Goal: Task Accomplishment & Management: Complete application form

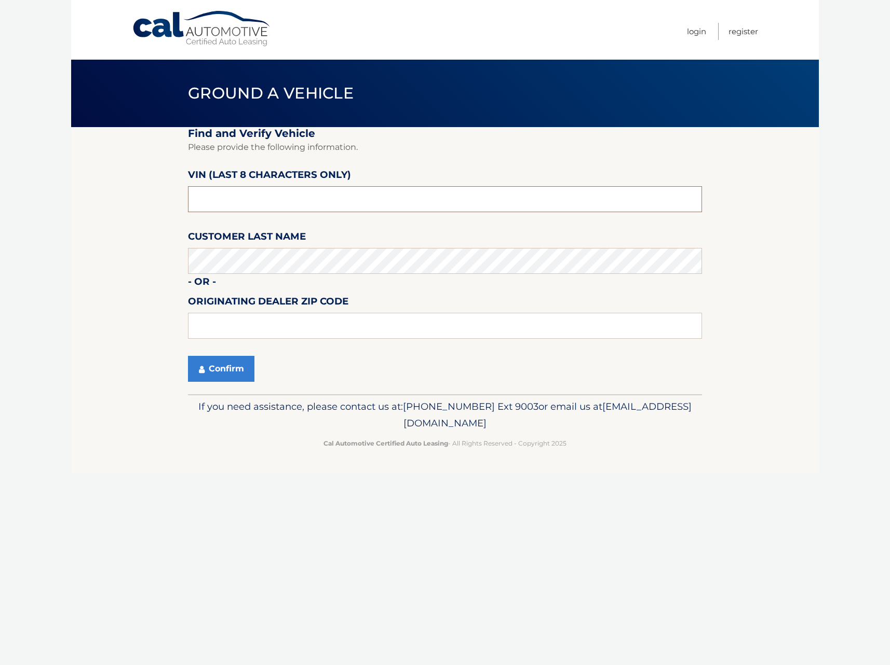
click at [263, 200] on input "text" at bounding box center [445, 199] width 514 height 26
type input "pc525801"
click at [188, 356] on button "Confirm" at bounding box center [221, 369] width 66 height 26
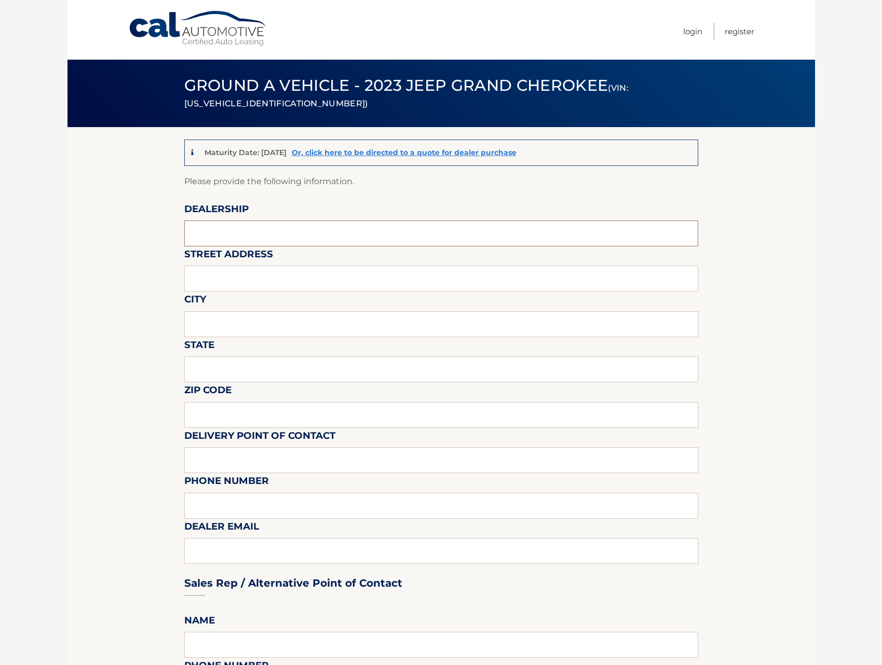
click at [284, 231] on input "text" at bounding box center [441, 234] width 514 height 26
type input "TRANSITOWNE DCJR ELMA"
click at [274, 276] on input "text" at bounding box center [441, 279] width 514 height 26
type input "2989 transit rd"
type input "elma"
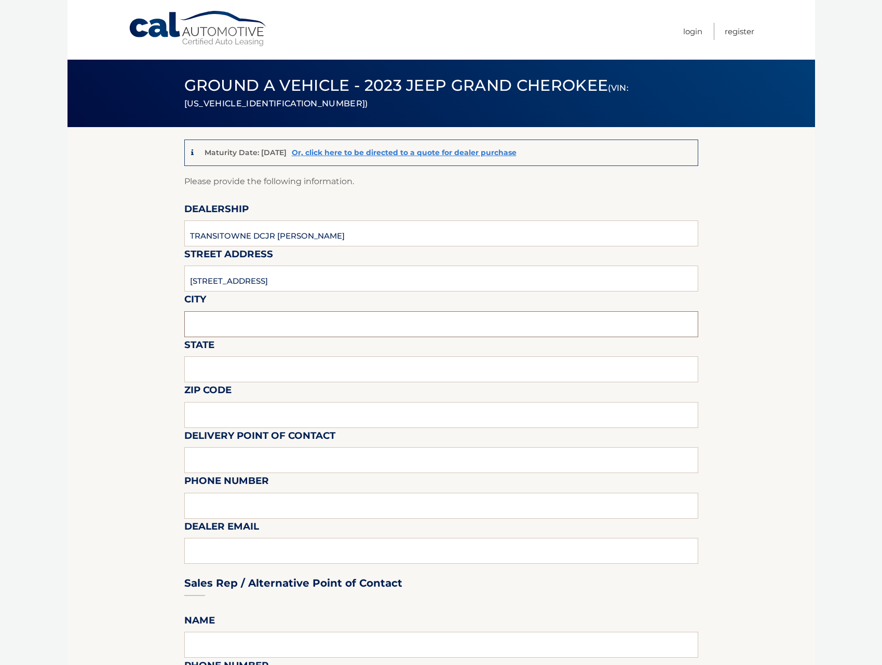
type input "new york"
type input "14059"
type input "pat brady"
type input "7166746400"
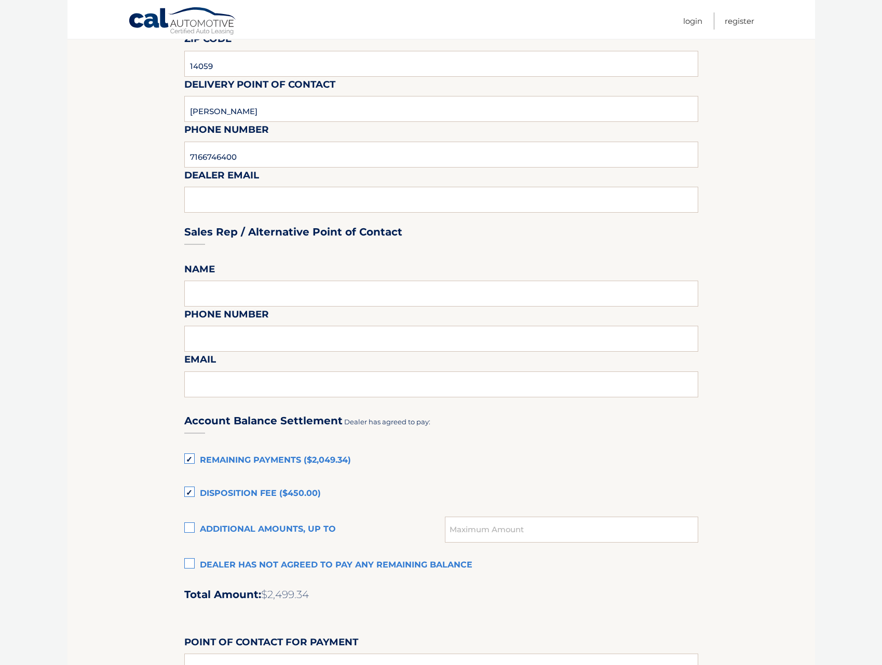
scroll to position [363, 0]
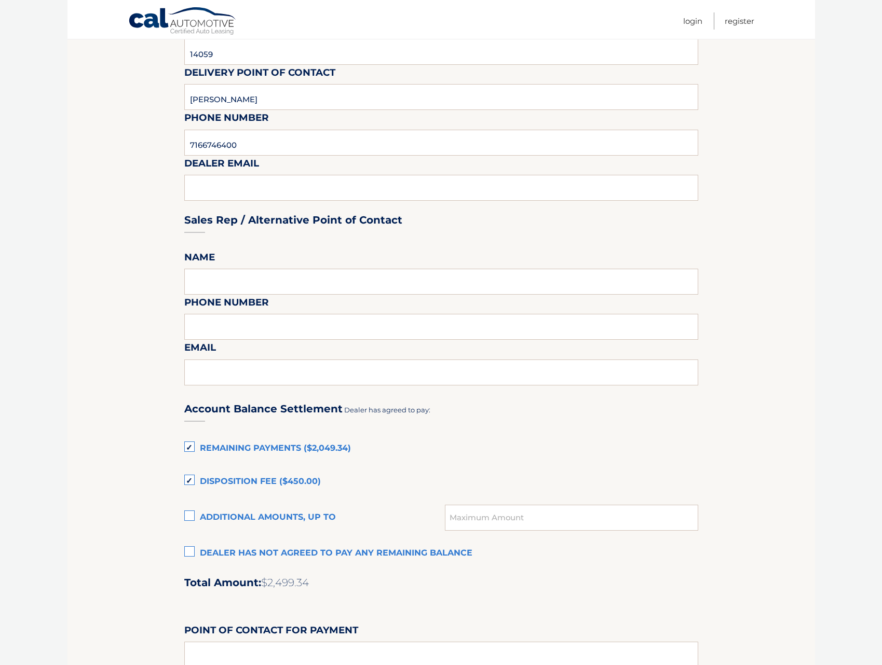
click at [195, 450] on label "Remaining Payments ($2,049.34)" at bounding box center [441, 449] width 514 height 21
click at [0, 0] on input "Remaining Payments ($2,049.34)" at bounding box center [0, 0] width 0 height 0
click at [189, 482] on label "Disposition Fee ($450.00)" at bounding box center [441, 482] width 514 height 21
click at [0, 0] on input "Disposition Fee ($450.00)" at bounding box center [0, 0] width 0 height 0
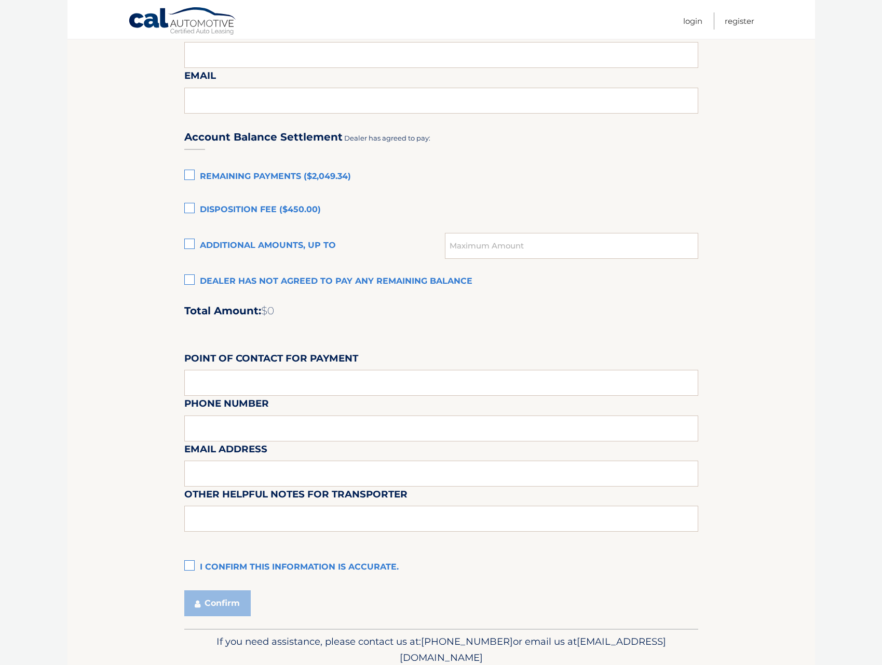
scroll to position [675, 0]
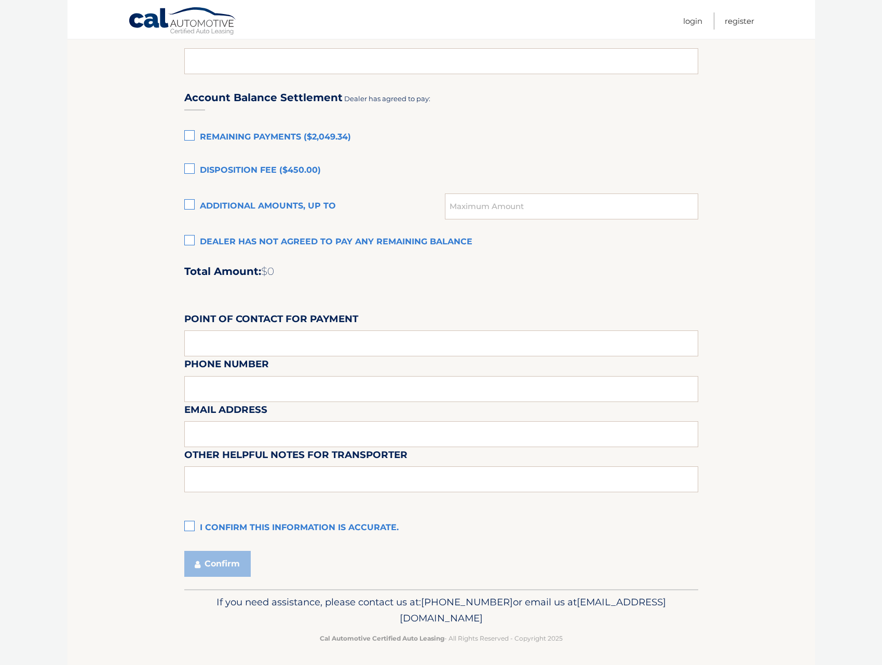
click at [176, 528] on section "Maturity Date: 01/24/2026 Or, click here to be directed to a quote for dealer p…" at bounding box center [440, 20] width 747 height 1137
click at [183, 526] on section "Maturity Date: 01/24/2026 Or, click here to be directed to a quote for dealer p…" at bounding box center [440, 20] width 747 height 1137
click at [194, 522] on label "I confirm this information is accurate." at bounding box center [441, 528] width 514 height 21
click at [0, 0] on input "I confirm this information is accurate." at bounding box center [0, 0] width 0 height 0
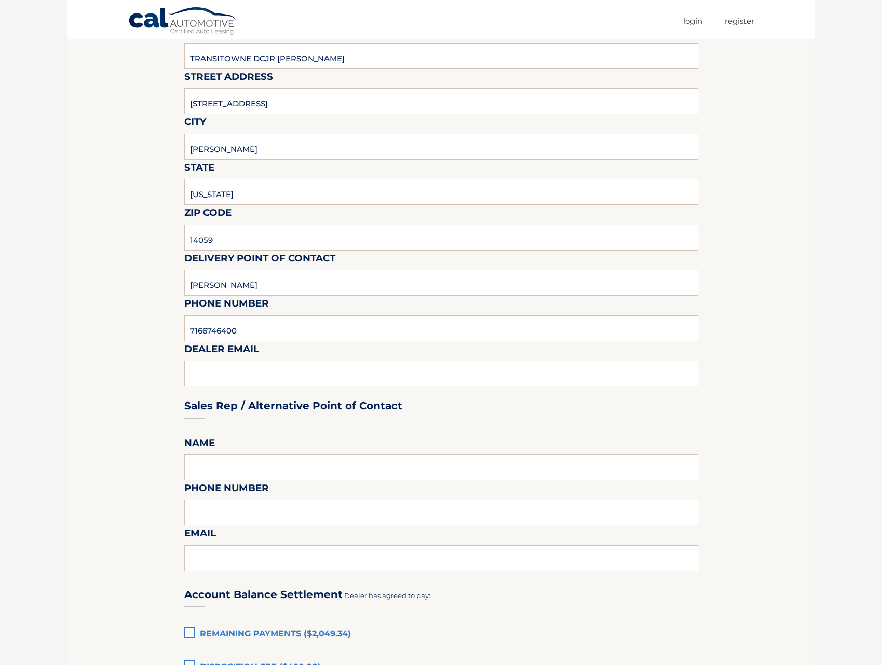
scroll to position [156, 0]
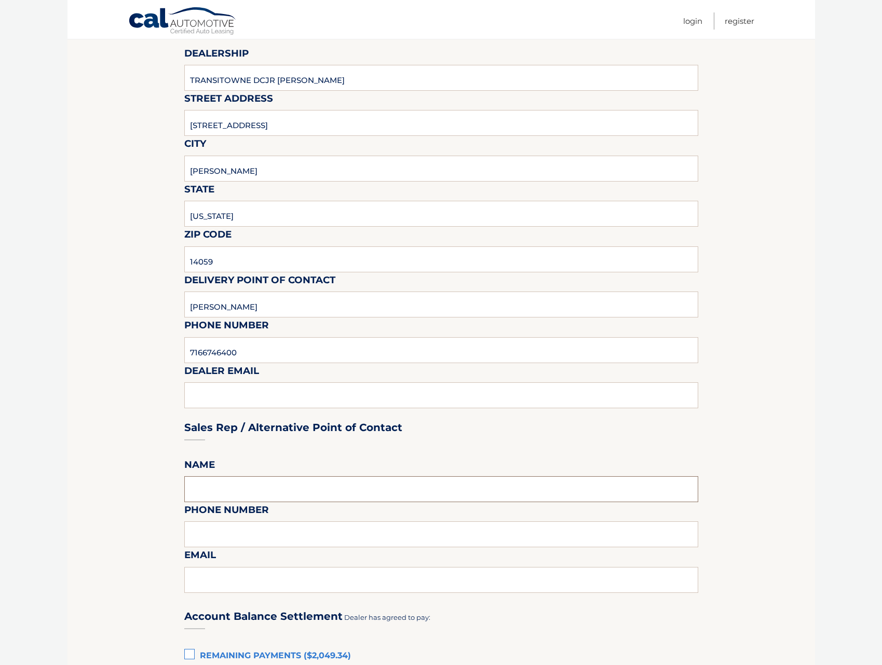
click at [352, 498] on input "text" at bounding box center [441, 489] width 514 height 26
type input "pat brady"
type input "7166746400"
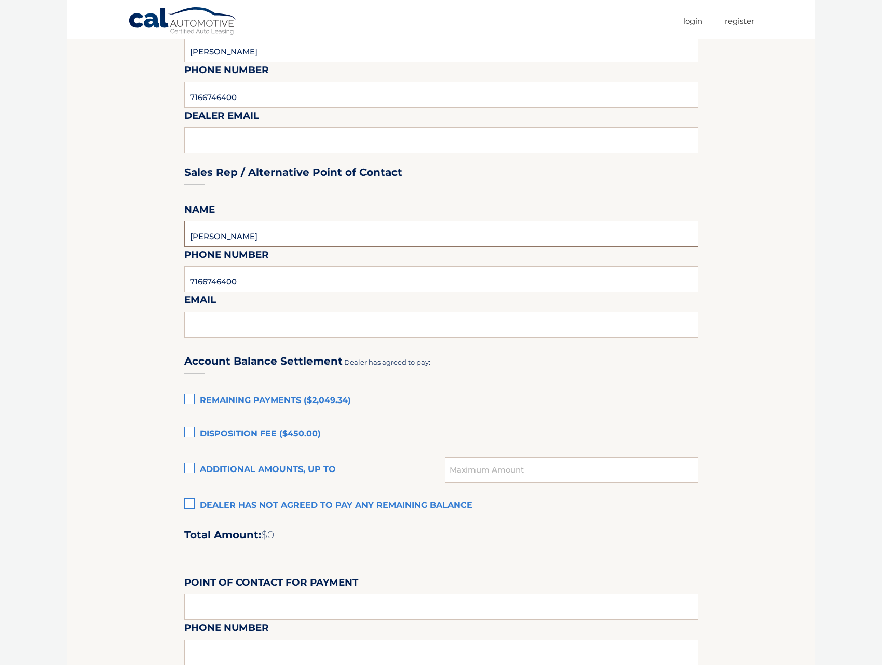
scroll to position [415, 0]
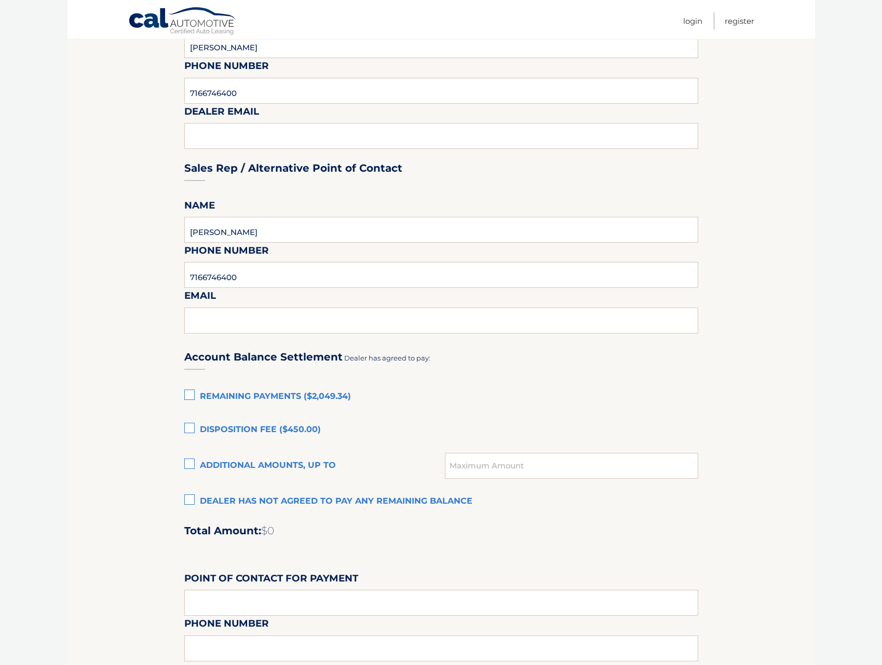
click at [187, 499] on label "Dealer has not agreed to pay any remaining balance" at bounding box center [441, 502] width 514 height 21
click at [0, 0] on input "Dealer has not agreed to pay any remaining balance" at bounding box center [0, 0] width 0 height 0
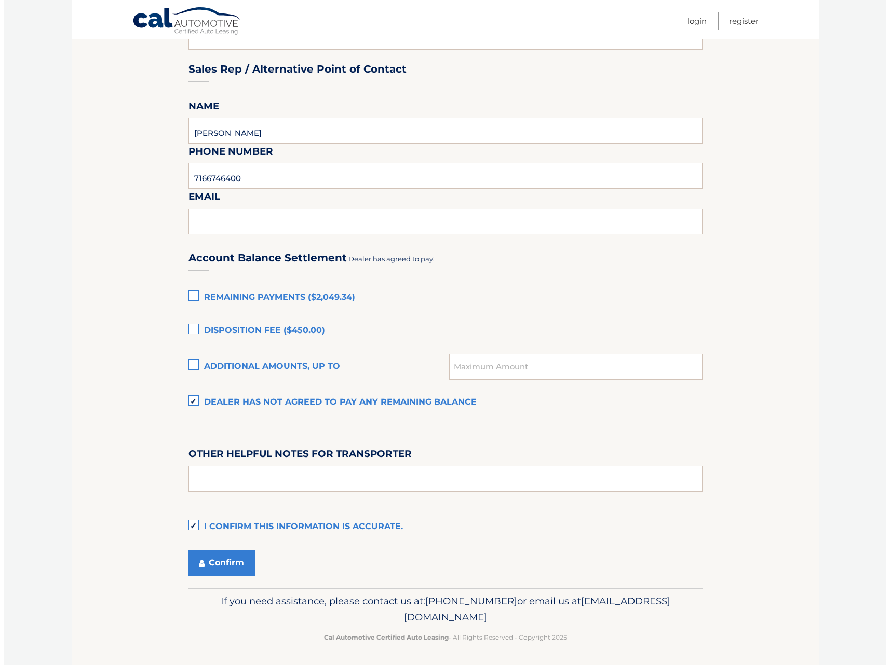
scroll to position [516, 0]
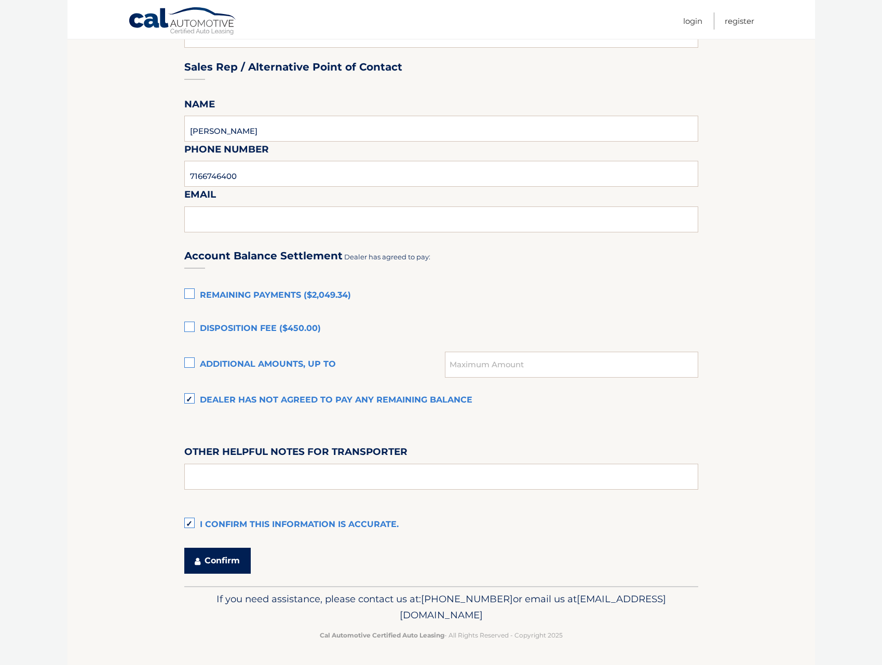
click at [234, 558] on button "Confirm" at bounding box center [217, 561] width 66 height 26
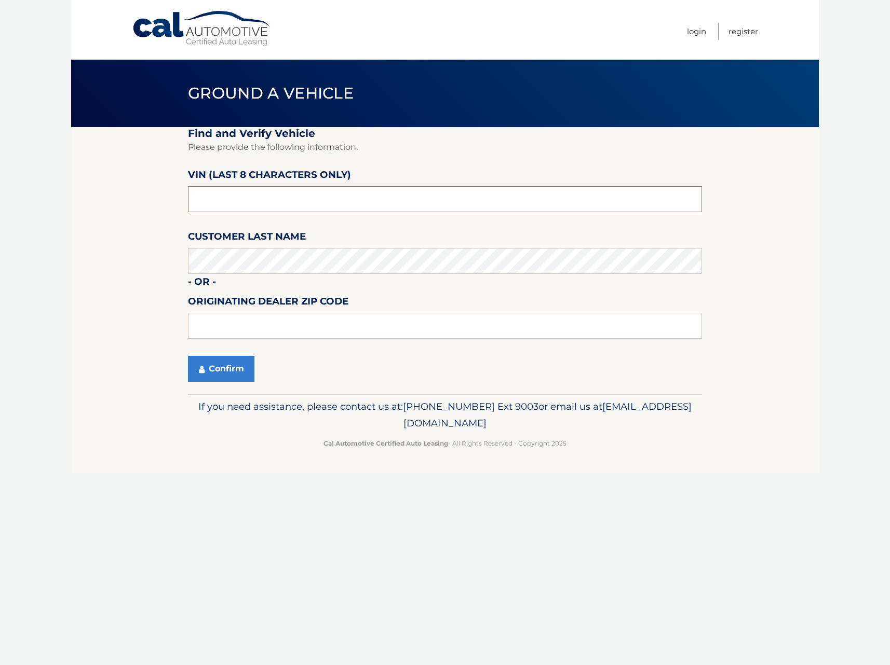
click at [290, 196] on input "text" at bounding box center [445, 199] width 514 height 26
type input "npn61705"
click at [235, 369] on button "Confirm" at bounding box center [221, 369] width 66 height 26
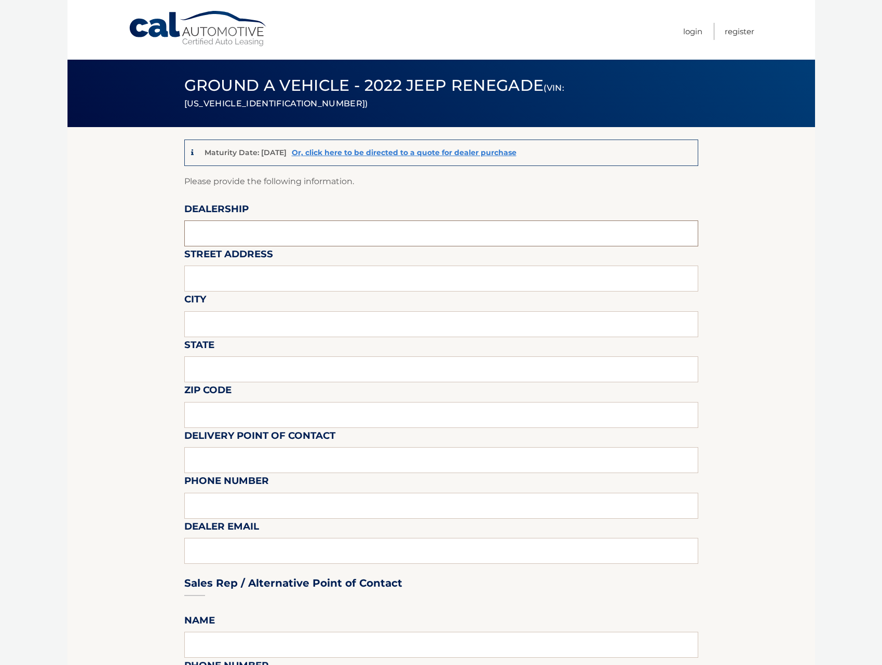
click at [306, 226] on input "text" at bounding box center [441, 234] width 514 height 26
type input "TRANSITOWNE DCJR ELMA"
click at [278, 274] on input "text" at bounding box center [441, 279] width 514 height 26
type input "43 RAYMOND ST"
type input "HAMBURG"
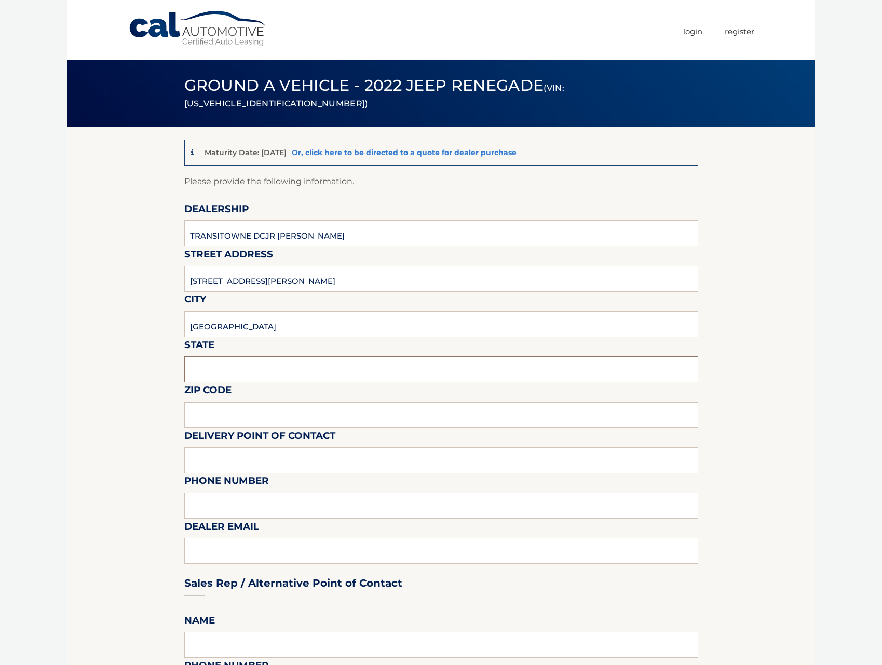
type input "New York"
type input "14075"
type input "AJ VALENTI"
type input "7163612569"
type input "avalenti@transitowne.com"
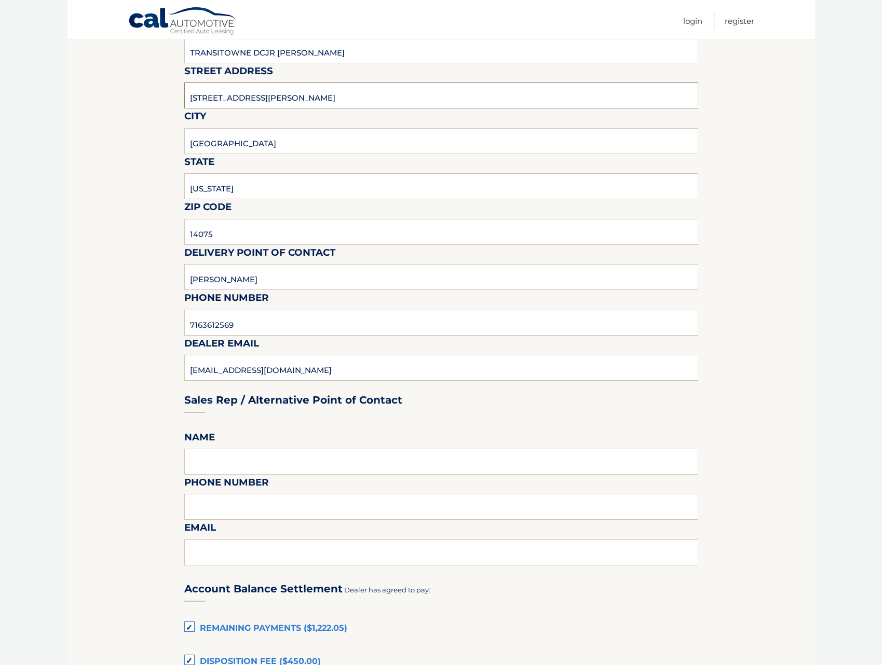
scroll to position [208, 0]
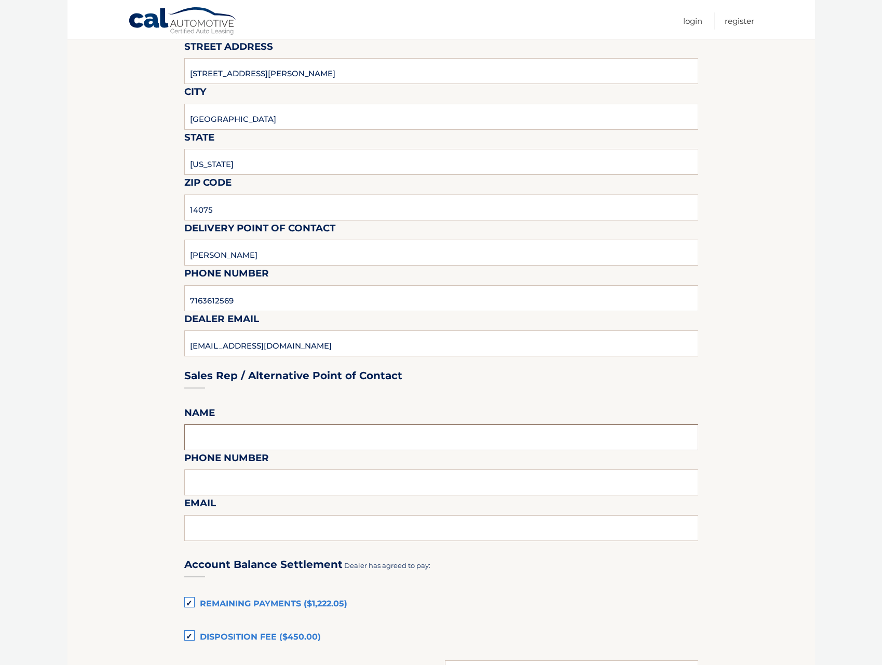
click at [300, 432] on input "text" at bounding box center [441, 438] width 514 height 26
type input "pat brady"
type input "7166746400"
click at [271, 528] on input "text" at bounding box center [441, 528] width 514 height 26
drag, startPoint x: 271, startPoint y: 528, endPoint x: 257, endPoint y: 516, distance: 18.0
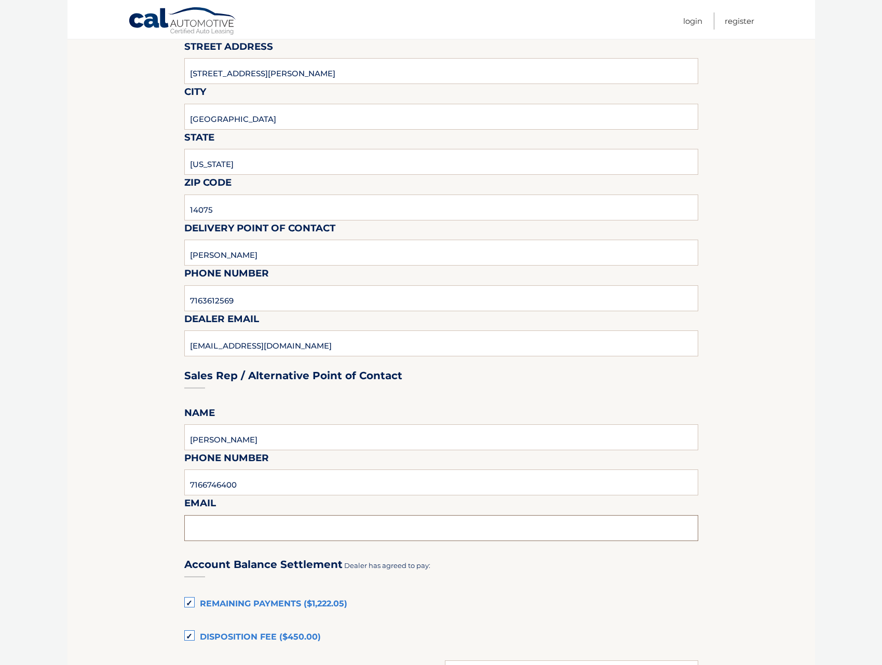
click at [271, 528] on input "text" at bounding box center [441, 528] width 514 height 26
click at [77, 467] on section "Maturity Date: 01/27/2026 Or, click here to be directed to a quote for dealer p…" at bounding box center [440, 488] width 747 height 1137
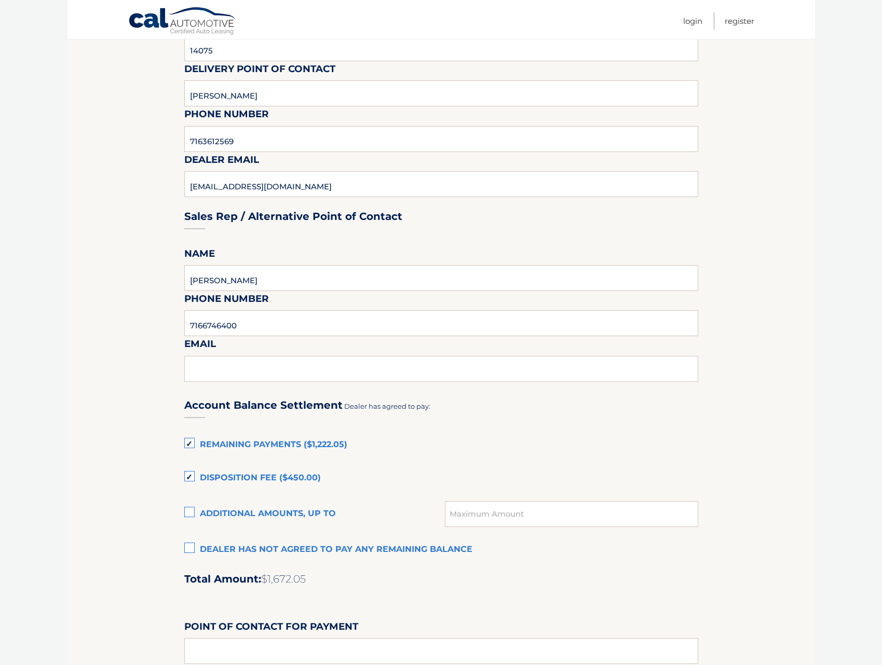
scroll to position [415, 0]
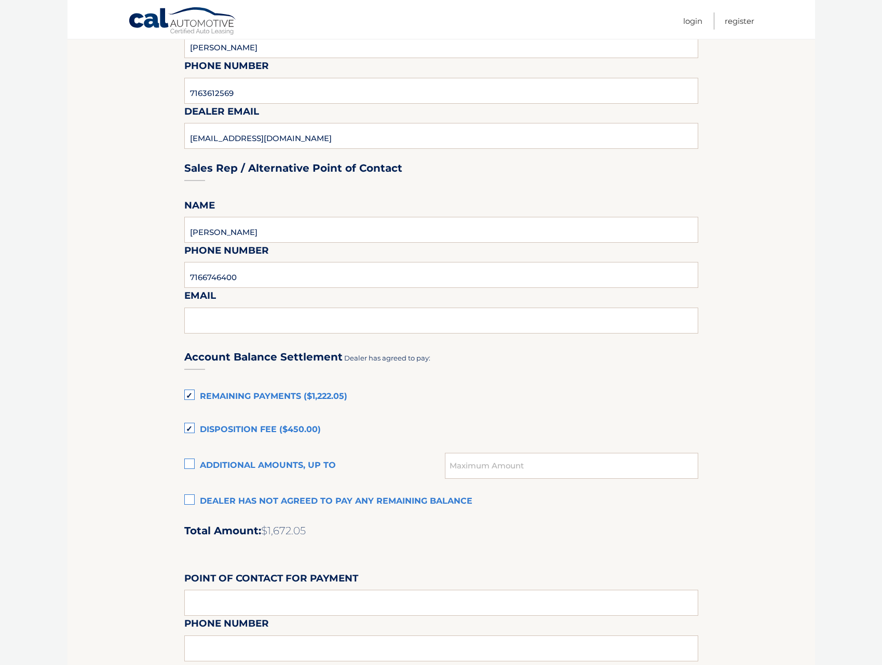
click at [187, 501] on label "Dealer has not agreed to pay any remaining balance" at bounding box center [441, 502] width 514 height 21
click at [0, 0] on input "Dealer has not agreed to pay any remaining balance" at bounding box center [0, 0] width 0 height 0
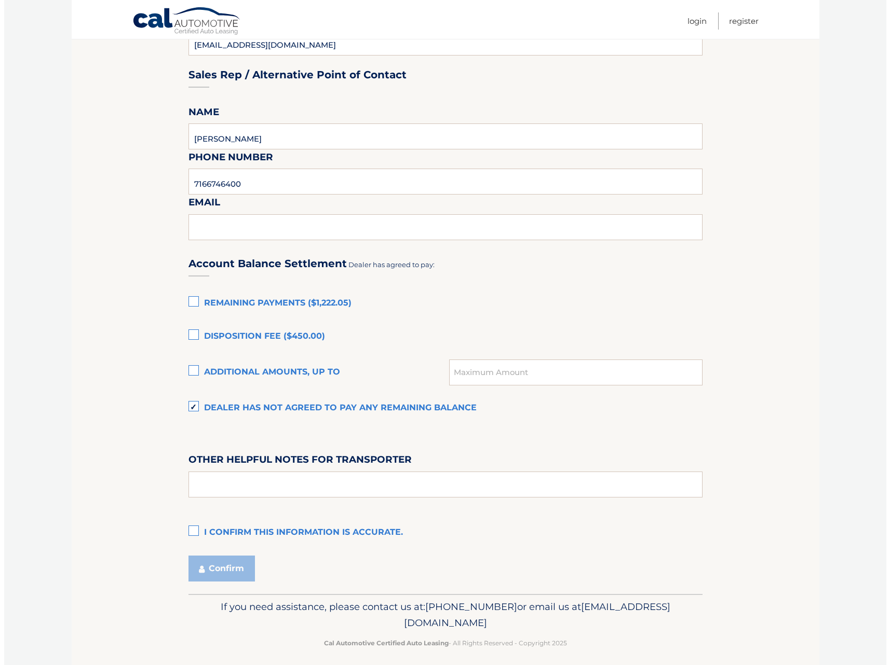
scroll to position [516, 0]
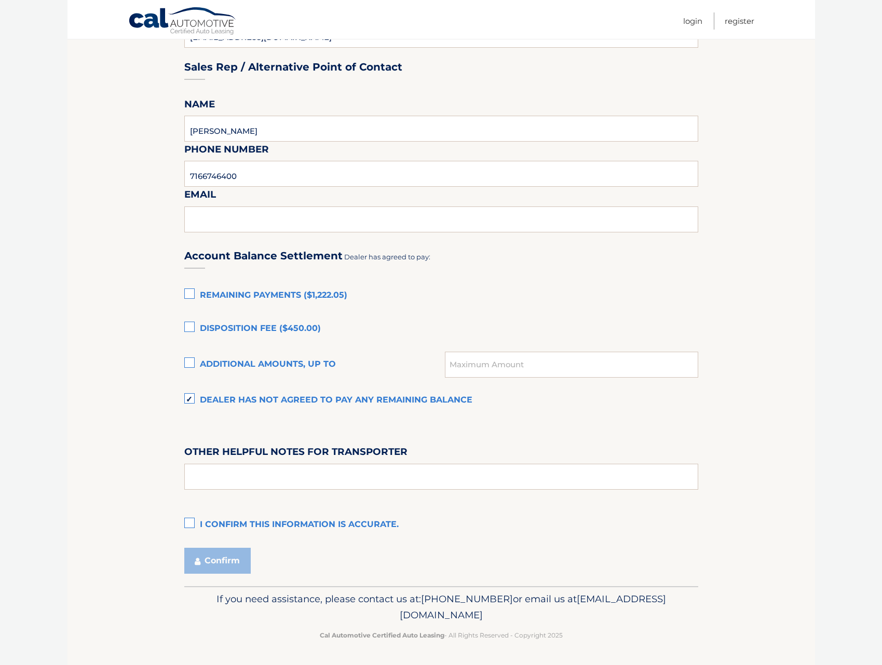
click at [194, 522] on label "I confirm this information is accurate." at bounding box center [441, 525] width 514 height 21
click at [0, 0] on input "I confirm this information is accurate." at bounding box center [0, 0] width 0 height 0
click at [237, 564] on button "Confirm" at bounding box center [217, 561] width 66 height 26
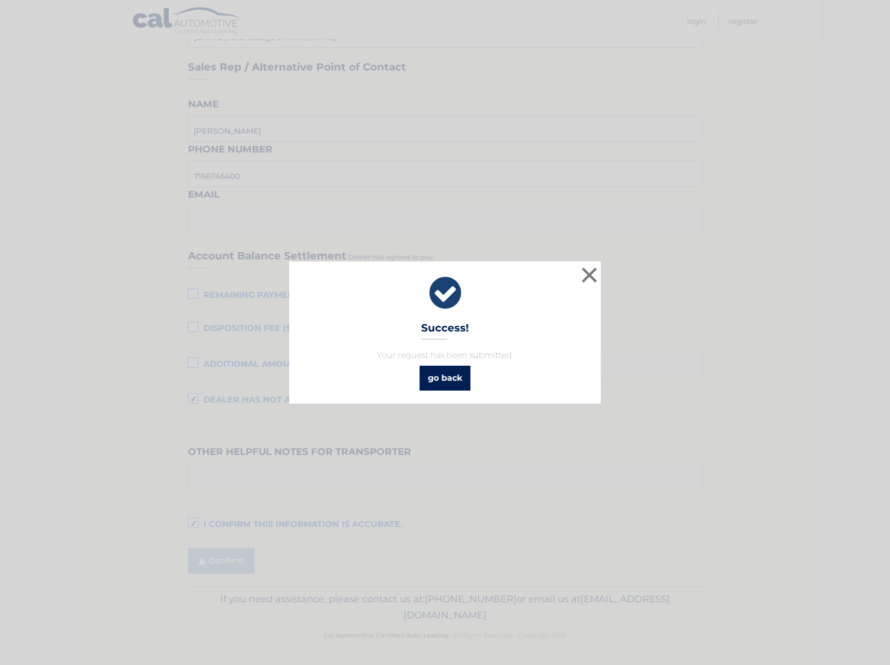
click at [441, 370] on link "go back" at bounding box center [444, 378] width 51 height 25
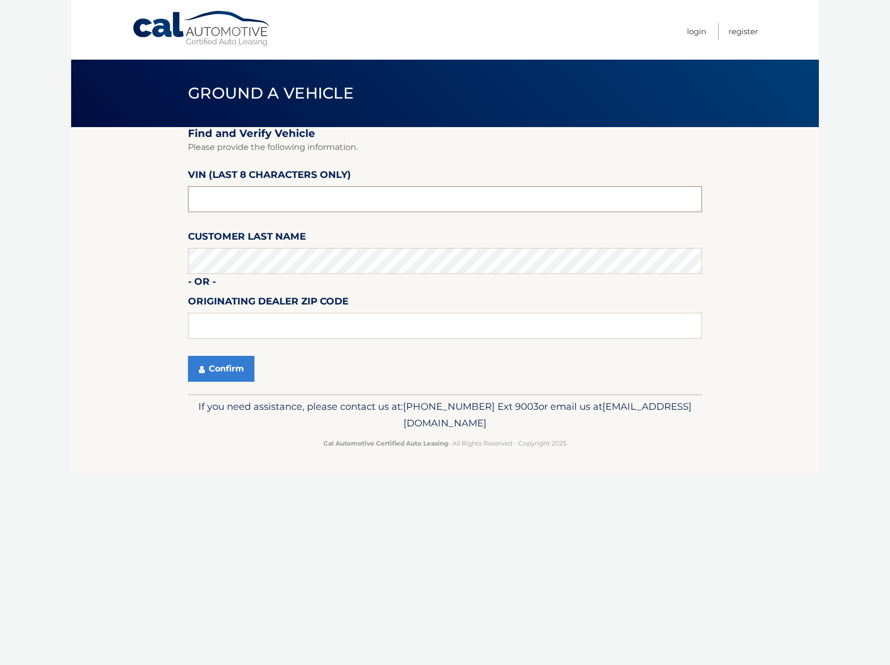
click at [330, 191] on input "text" at bounding box center [445, 199] width 514 height 26
type input "nd530513"
click at [240, 370] on button "Confirm" at bounding box center [221, 369] width 66 height 26
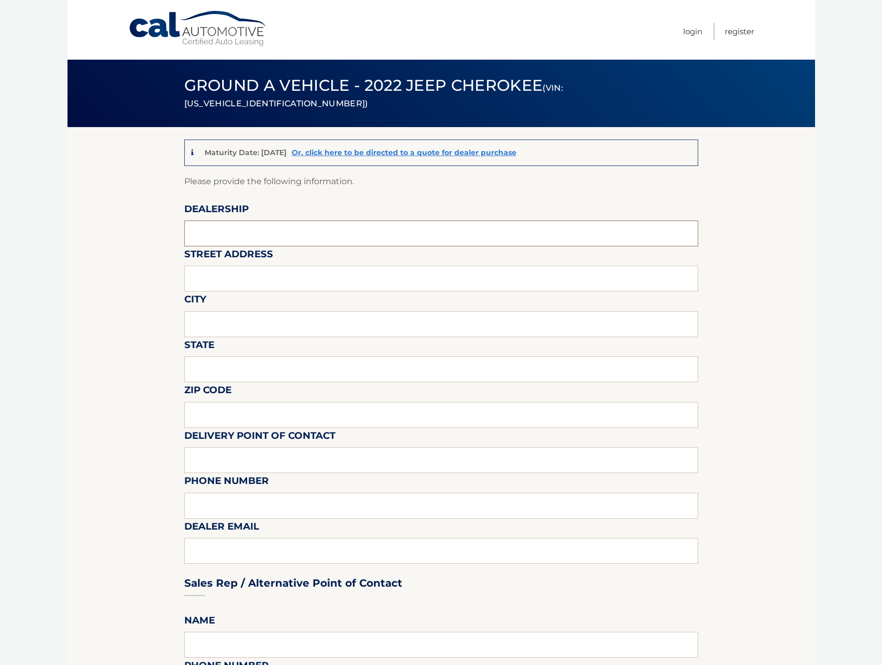
click at [262, 226] on input "text" at bounding box center [441, 234] width 514 height 26
type input "TRANSITOWNE DCJR ELMA"
click at [269, 271] on input "text" at bounding box center [441, 279] width 514 height 26
type input "2989 transit rd"
type input "elma"
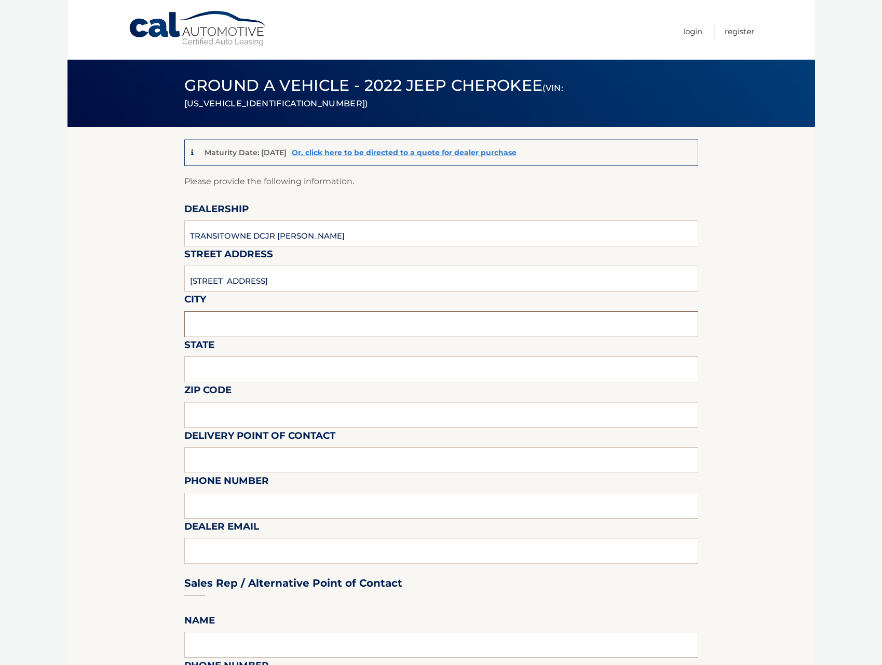
type input "new york"
type input "14059"
type input "pat brady"
type input "7166746400"
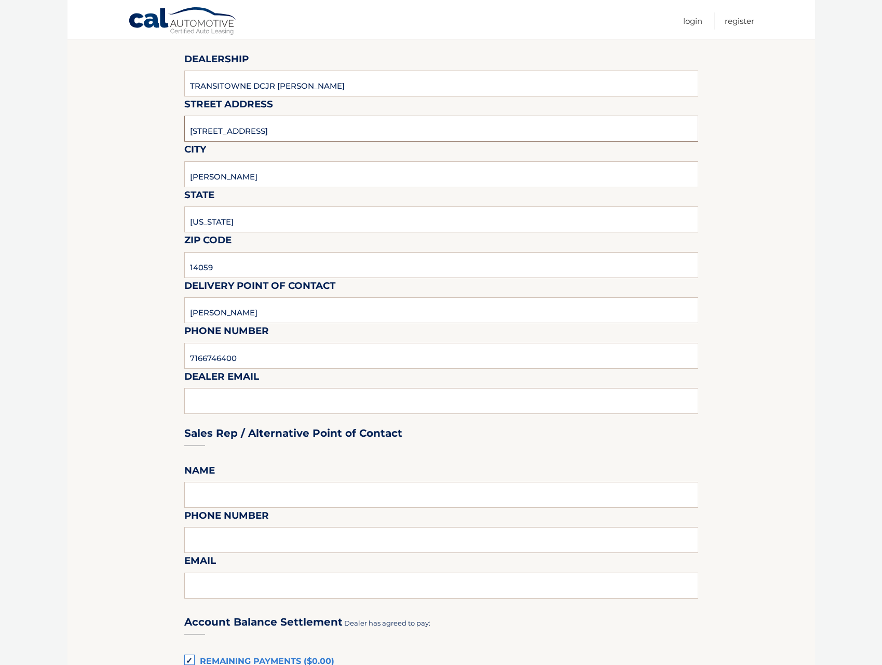
scroll to position [156, 0]
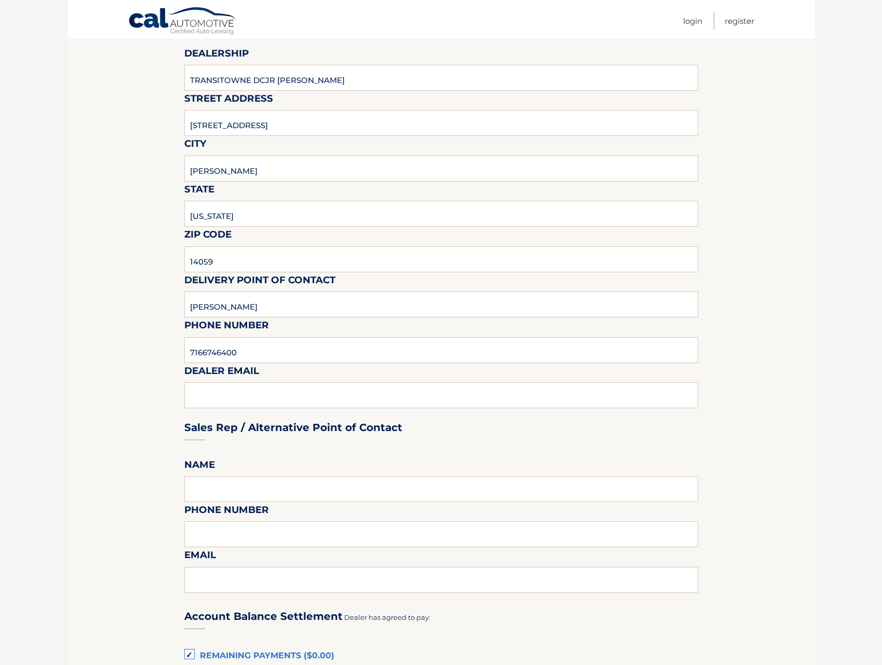
click at [258, 401] on div "Sales Rep / Alternative Point of Contact" at bounding box center [441, 408] width 514 height 73
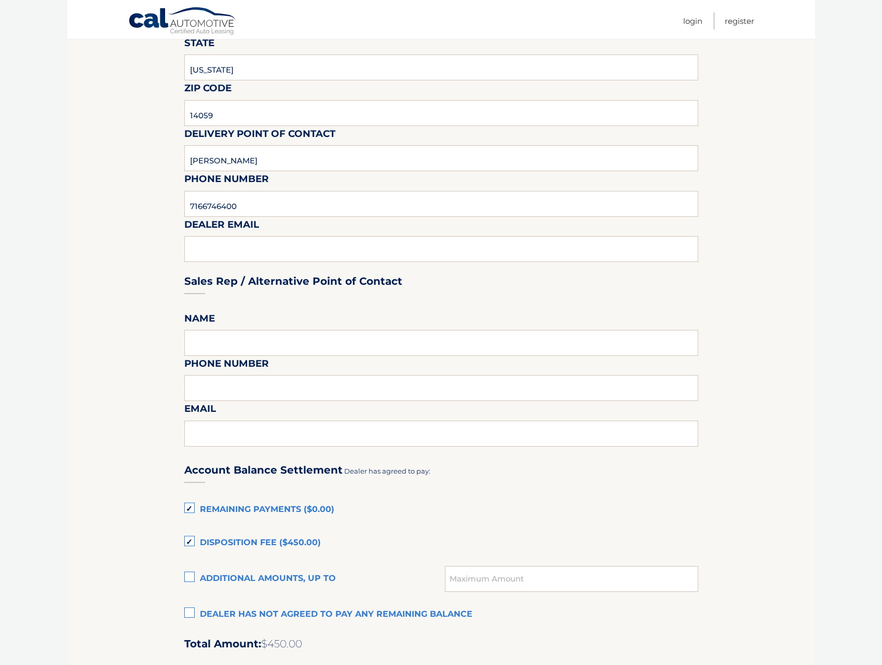
scroll to position [363, 0]
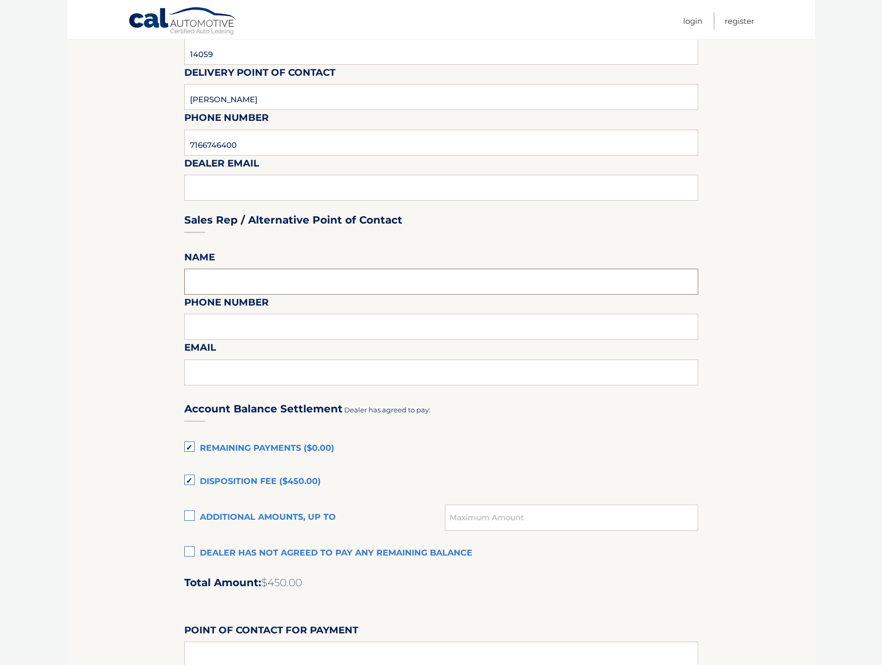
click at [261, 273] on input "text" at bounding box center [441, 282] width 514 height 26
type input "pat brady"
type input "7166746400"
click at [250, 191] on div "Sales Rep / Alternative Point of Contact" at bounding box center [441, 200] width 514 height 73
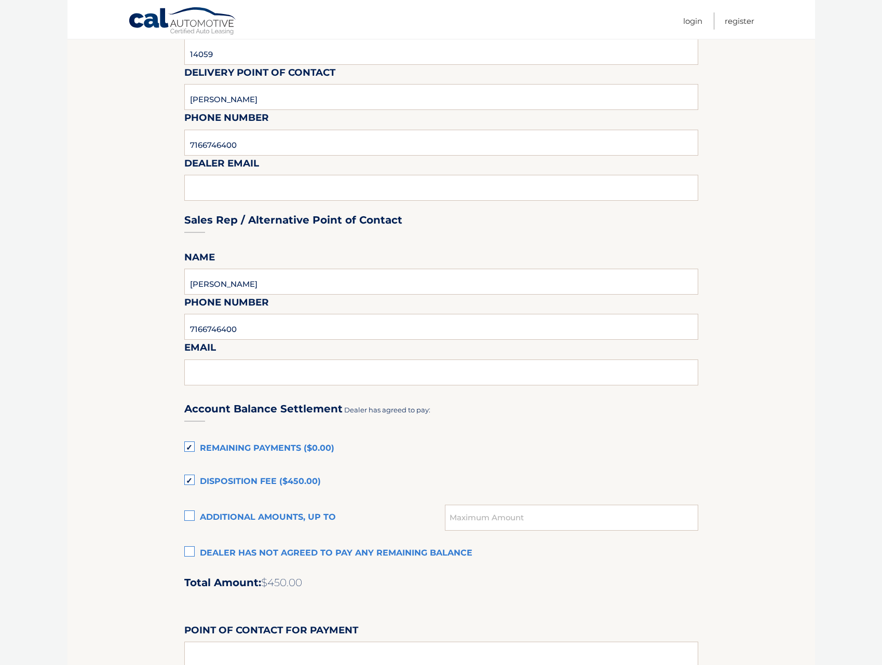
click at [282, 187] on div "Sales Rep / Alternative Point of Contact" at bounding box center [441, 200] width 514 height 73
click at [179, 561] on section "Maturity Date: 01/22/2026 Or, click here to be directed to a quote for dealer p…" at bounding box center [440, 332] width 747 height 1137
click at [196, 554] on label "Dealer has not agreed to pay any remaining balance" at bounding box center [441, 553] width 514 height 21
click at [0, 0] on input "Dealer has not agreed to pay any remaining balance" at bounding box center [0, 0] width 0 height 0
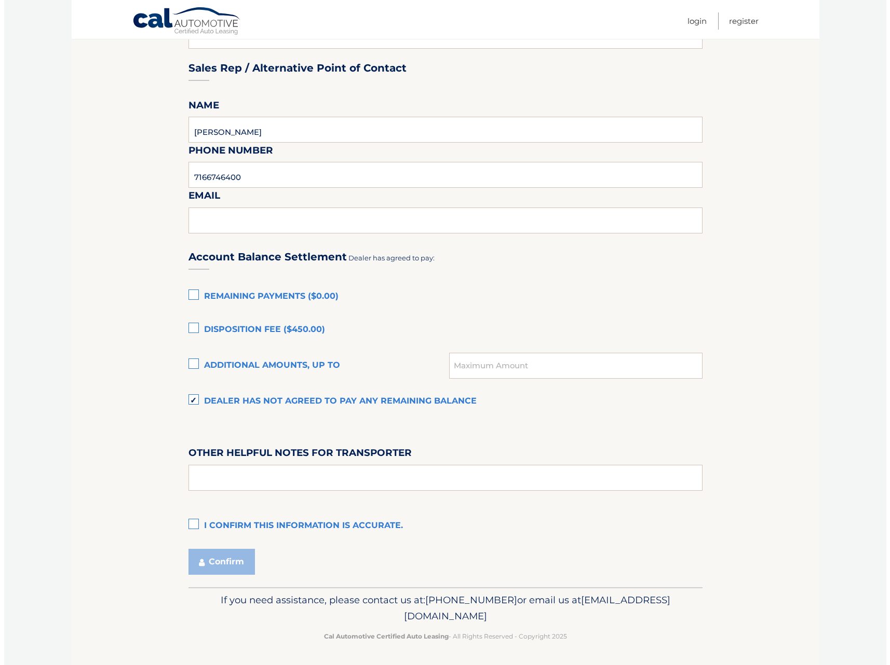
scroll to position [516, 0]
click at [188, 524] on label "I confirm this information is accurate." at bounding box center [441, 525] width 514 height 21
click at [0, 0] on input "I confirm this information is accurate." at bounding box center [0, 0] width 0 height 0
click at [218, 558] on button "Confirm" at bounding box center [217, 561] width 66 height 26
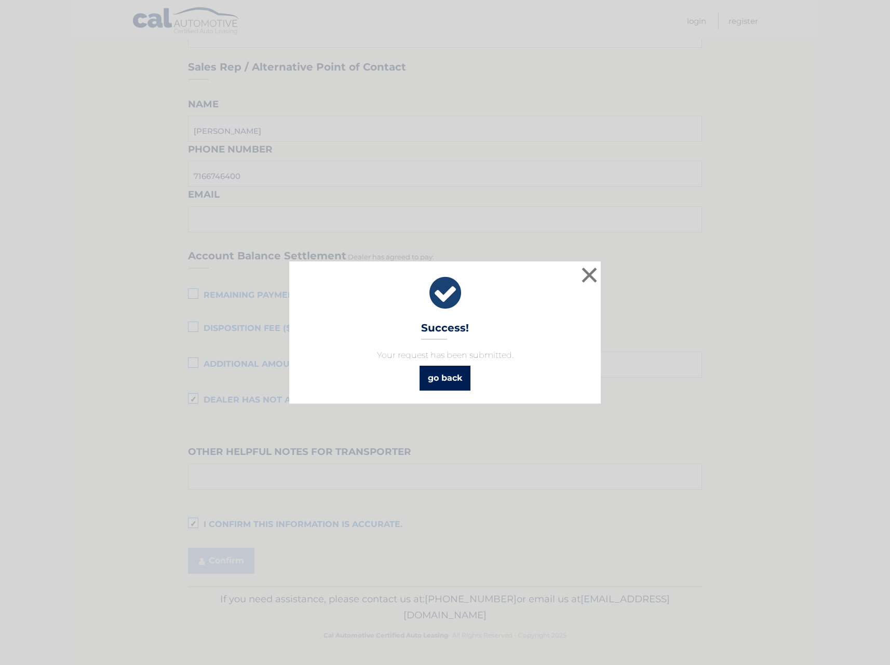
click at [445, 386] on link "go back" at bounding box center [444, 378] width 51 height 25
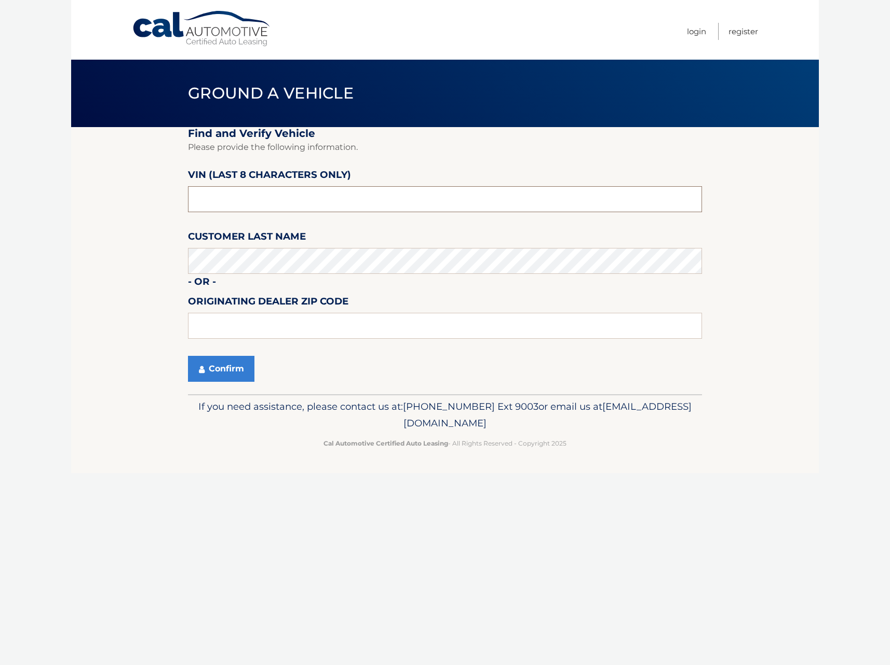
click at [265, 208] on input "text" at bounding box center [445, 199] width 514 height 26
type input "ns148542"
click at [188, 356] on button "Confirm" at bounding box center [221, 369] width 66 height 26
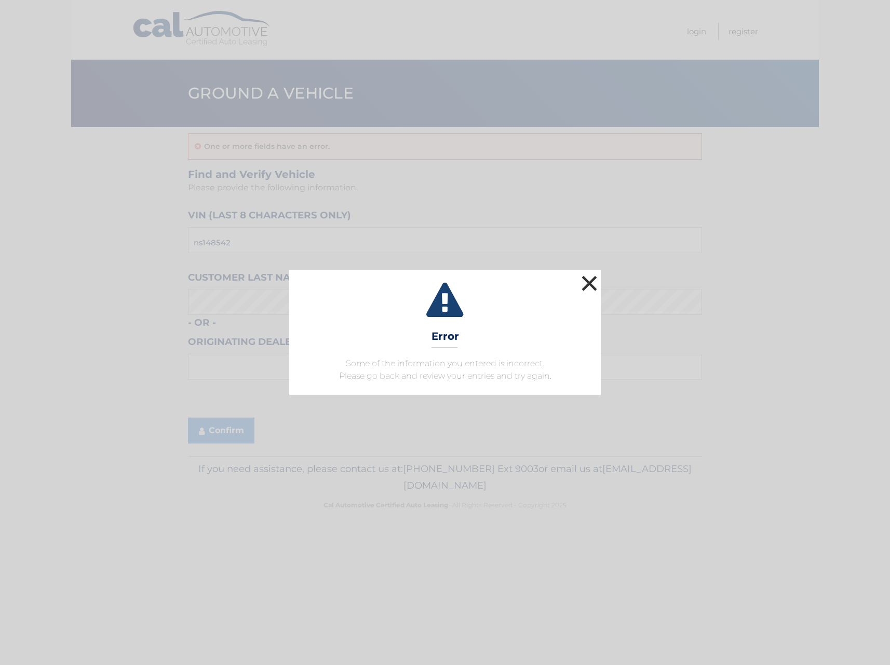
click at [584, 284] on button "×" at bounding box center [589, 283] width 21 height 21
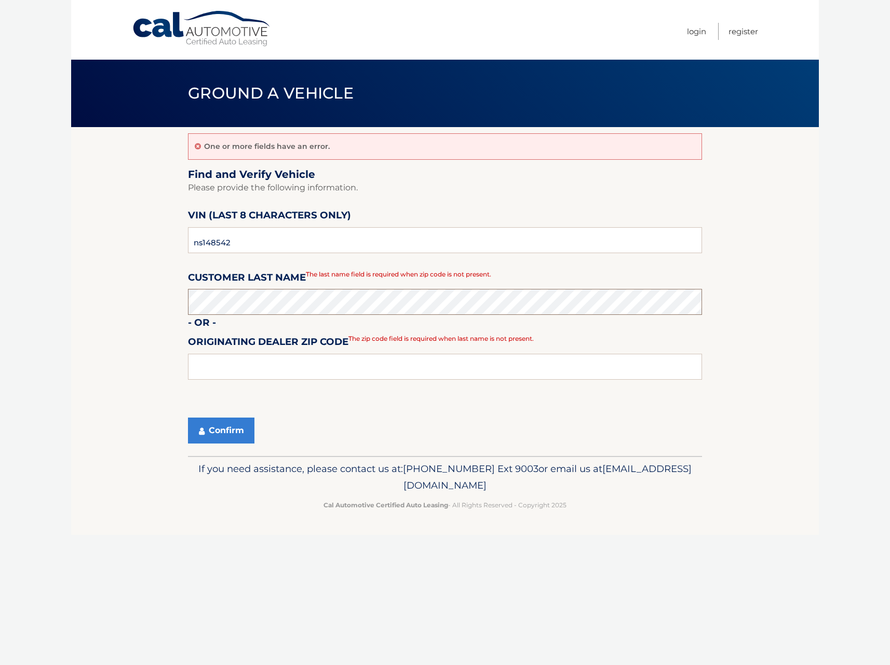
click at [188, 418] on button "Confirm" at bounding box center [221, 431] width 66 height 26
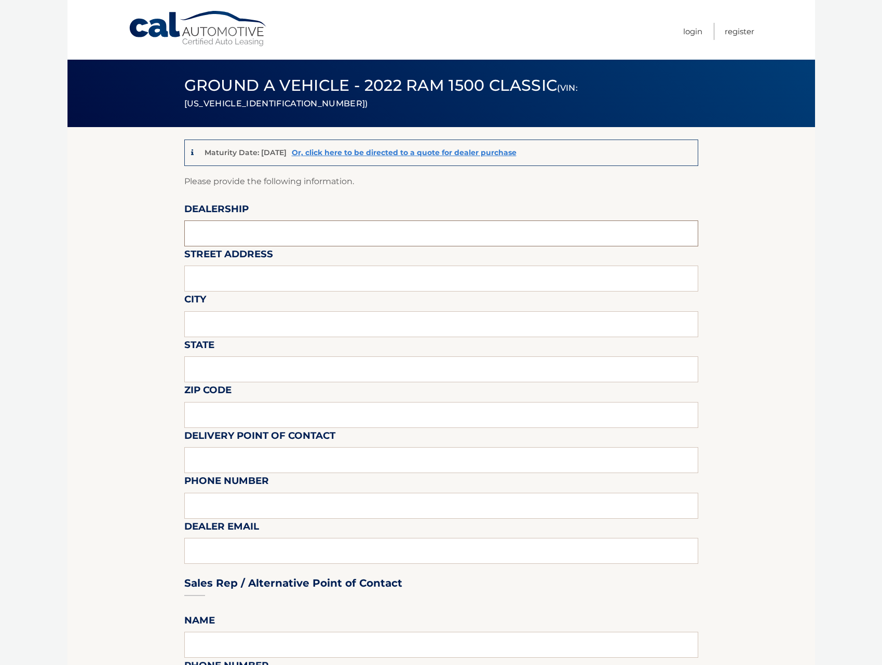
click at [287, 234] on input "text" at bounding box center [441, 234] width 514 height 26
type input "TRANSITOWNE DCJR ELMA"
click at [274, 275] on input "text" at bounding box center [441, 279] width 514 height 26
type input "2989 transit rd"
type input "elma"
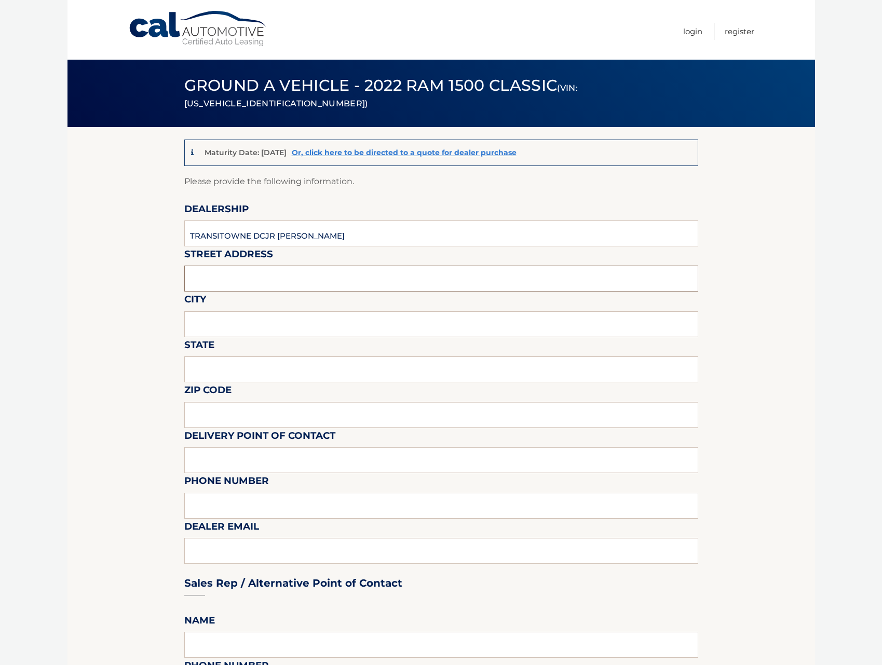
type input "new york"
type input "14059"
type input "pat brady"
type input "7166746400"
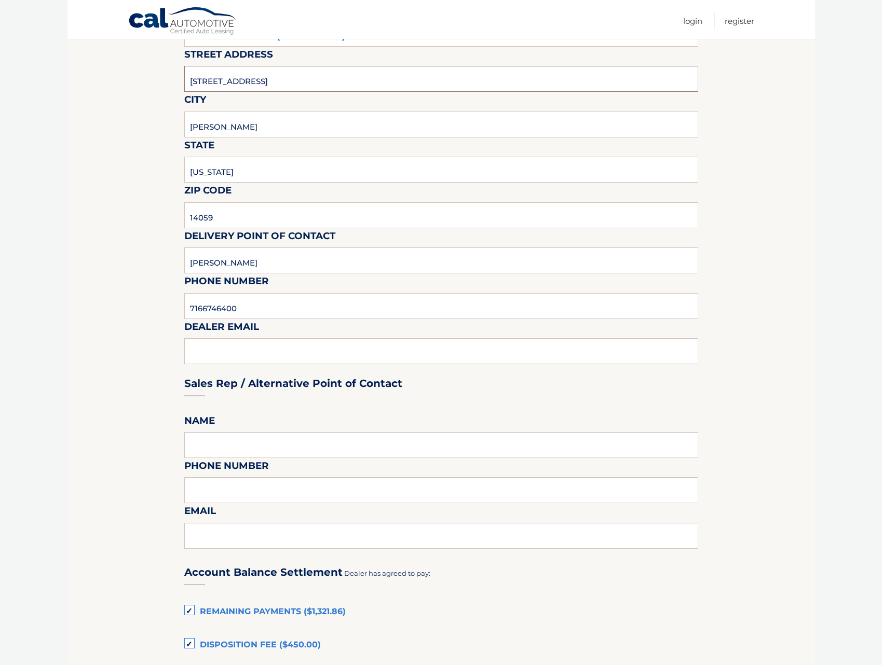
scroll to position [311, 0]
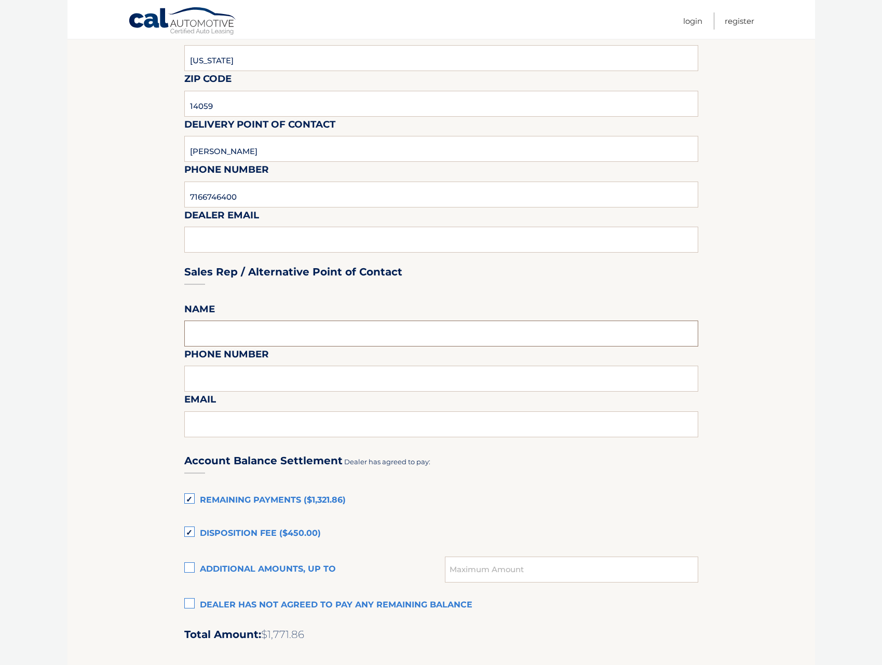
click at [284, 331] on input "text" at bounding box center [441, 334] width 514 height 26
type input "pat brady"
type input "7166746400"
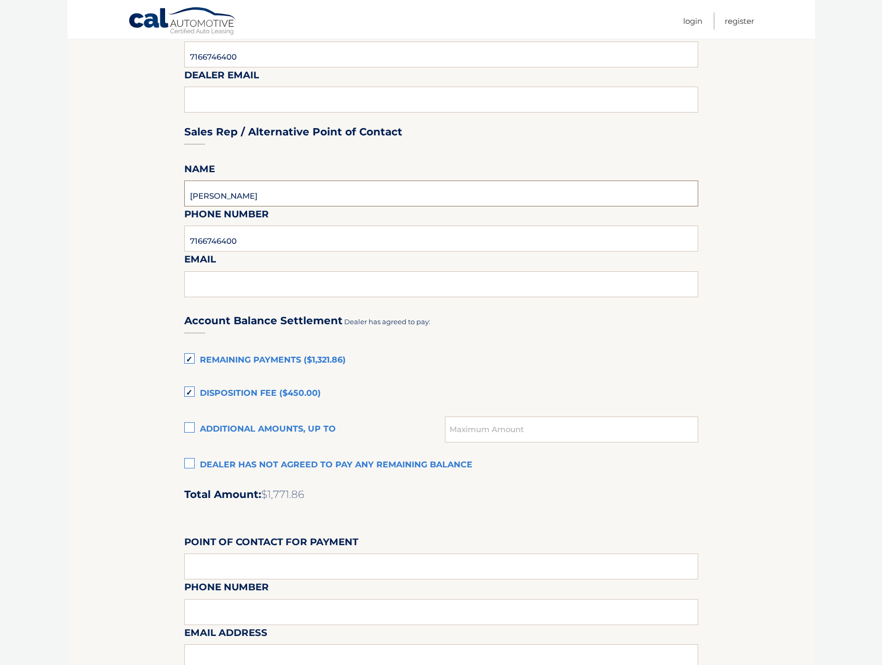
scroll to position [467, 0]
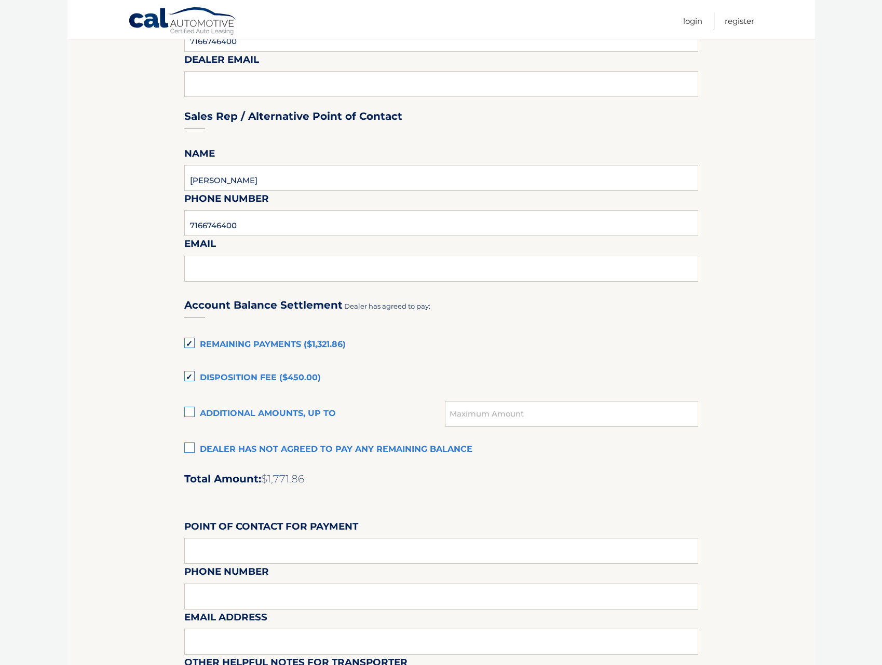
click at [189, 448] on label "Dealer has not agreed to pay any remaining balance" at bounding box center [441, 450] width 514 height 21
click at [0, 0] on input "Dealer has not agreed to pay any remaining balance" at bounding box center [0, 0] width 0 height 0
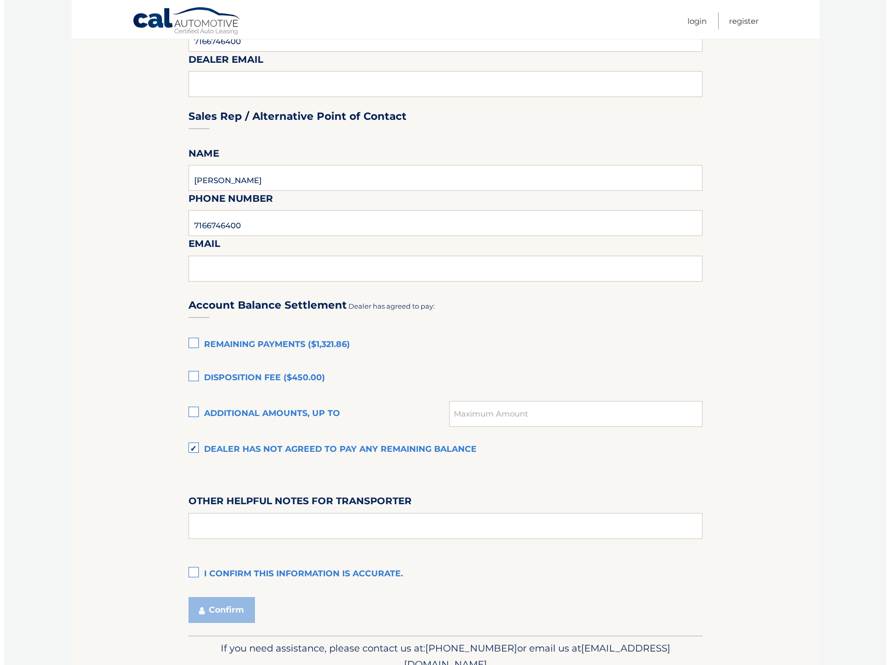
scroll to position [516, 0]
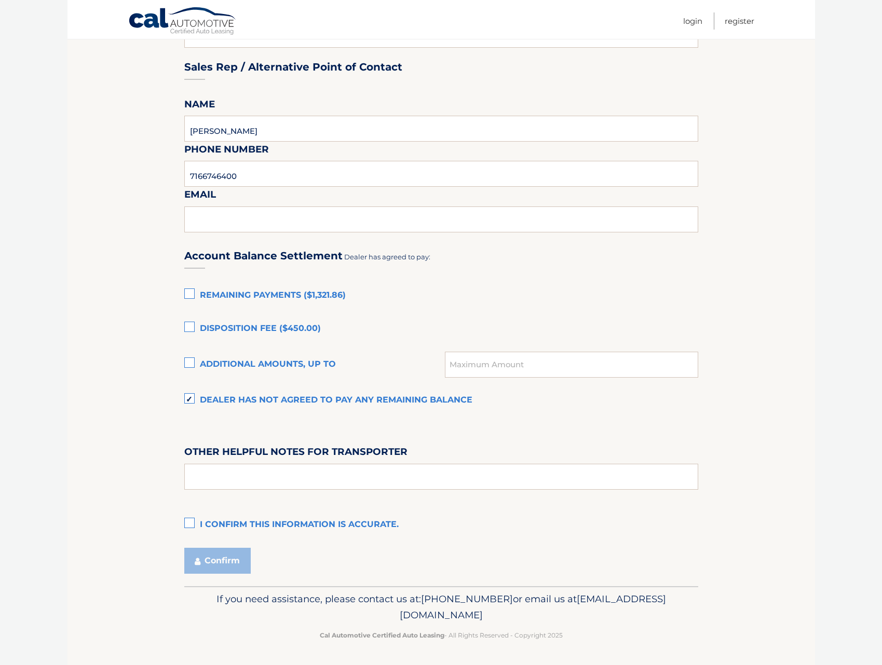
click at [192, 521] on label "I confirm this information is accurate." at bounding box center [441, 525] width 514 height 21
click at [0, 0] on input "I confirm this information is accurate." at bounding box center [0, 0] width 0 height 0
click at [202, 551] on button "Confirm" at bounding box center [217, 561] width 66 height 26
